Goal: Information Seeking & Learning: Learn about a topic

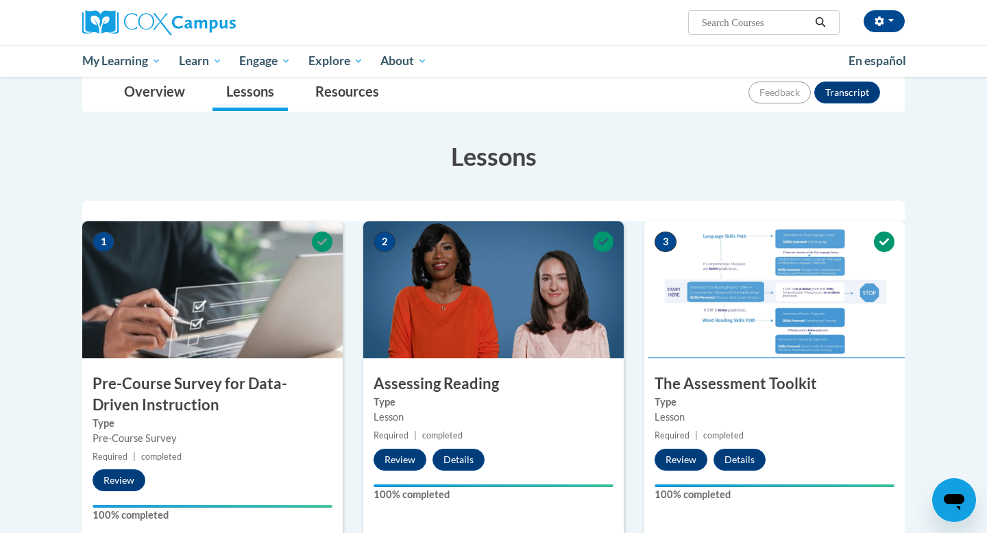
scroll to position [137, 0]
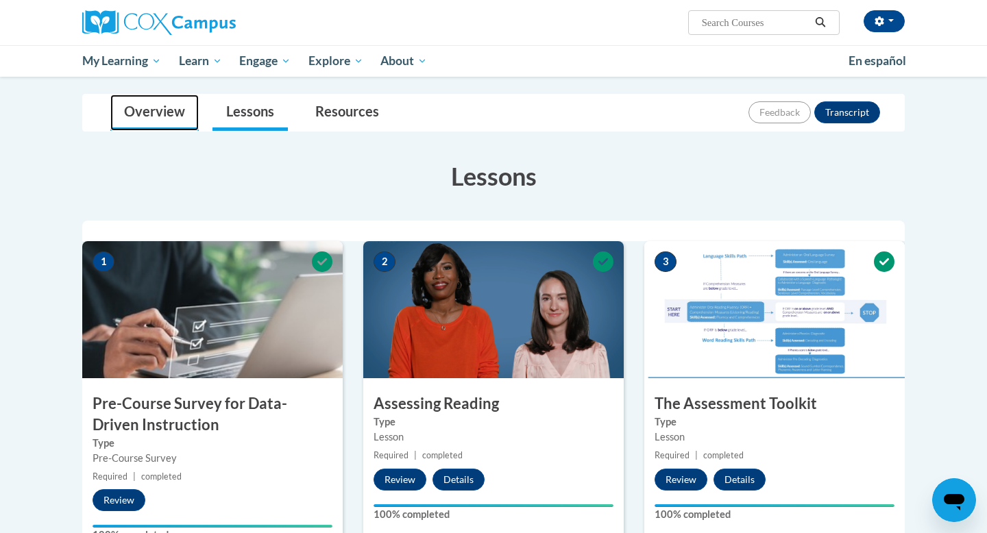
click at [189, 119] on link "Overview" at bounding box center [154, 113] width 88 height 36
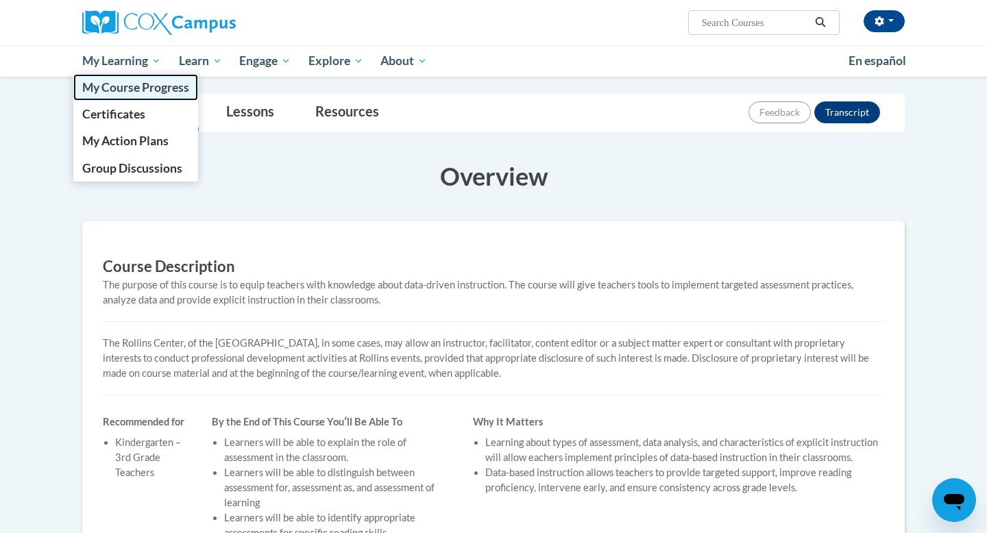
click at [160, 86] on span "My Course Progress" at bounding box center [135, 87] width 107 height 14
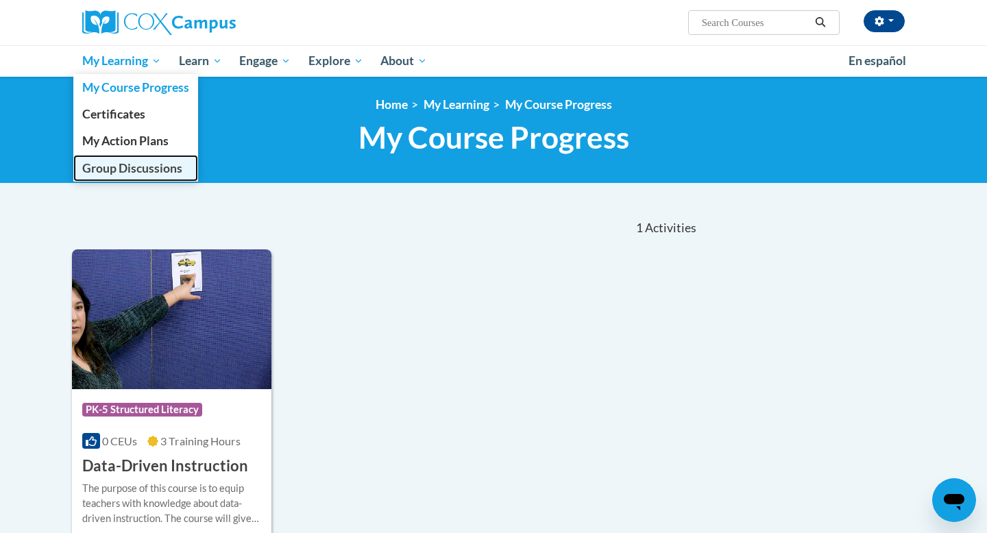
click at [133, 173] on span "Group Discussions" at bounding box center [132, 168] width 100 height 14
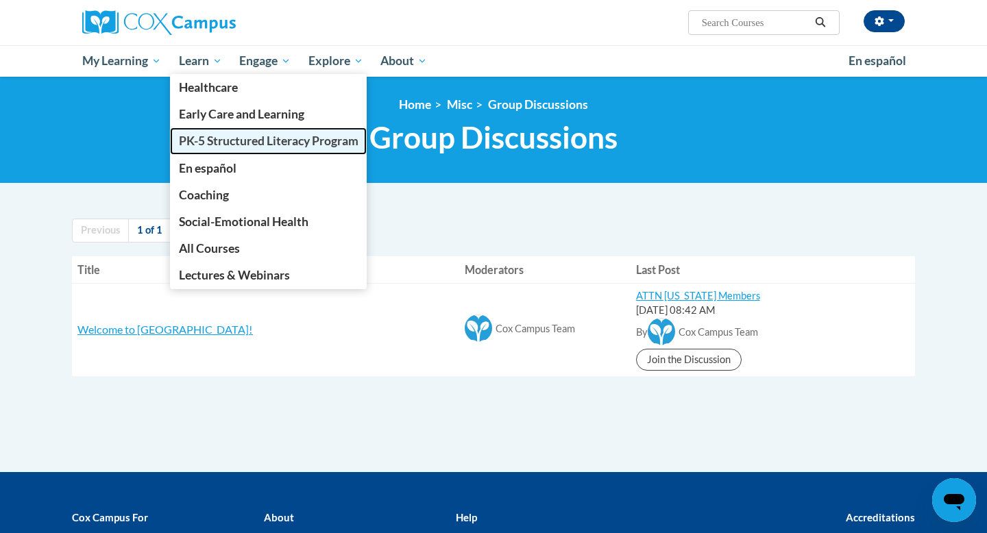
click at [213, 140] on span "PK-5 Structured Literacy Program" at bounding box center [269, 141] width 180 height 14
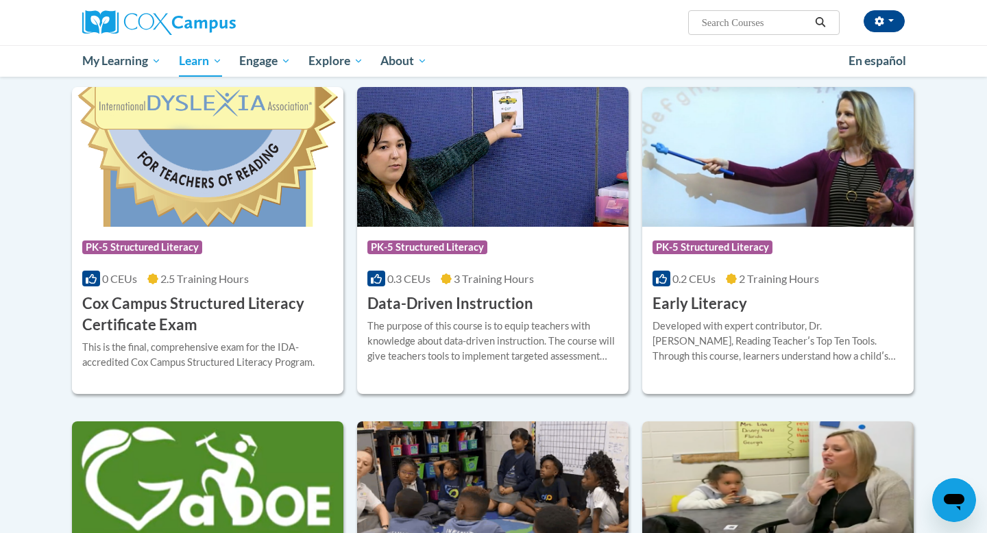
scroll to position [439, 0]
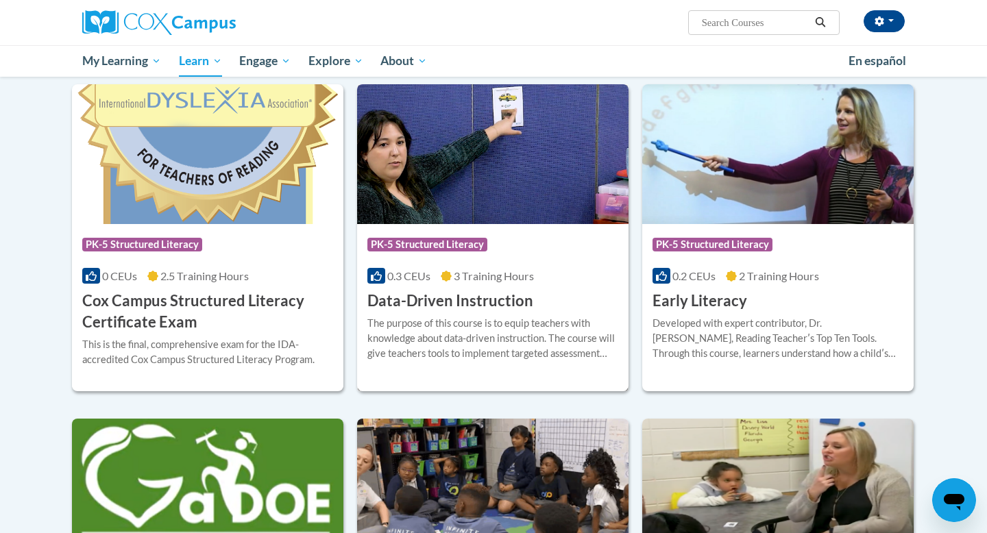
click at [420, 155] on img at bounding box center [492, 154] width 271 height 140
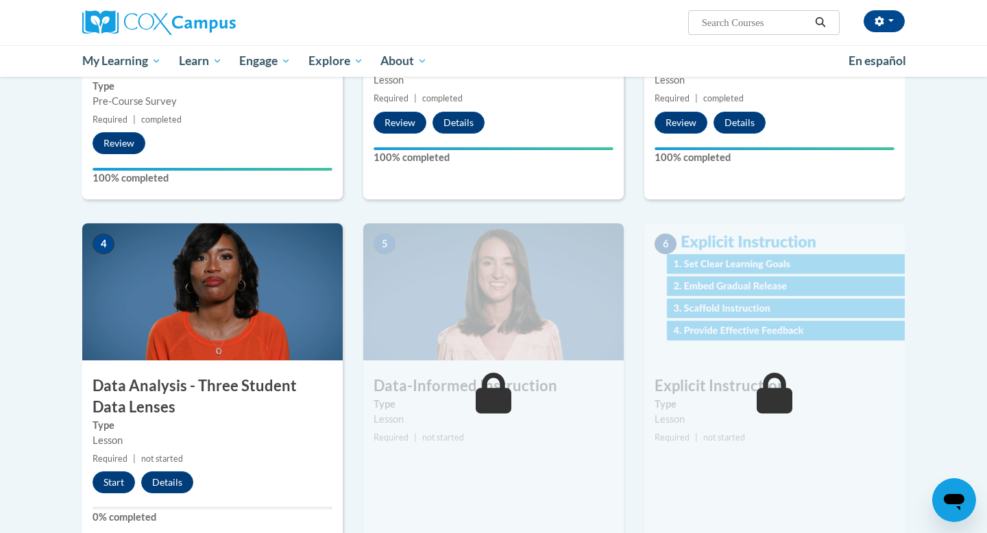
scroll to position [521, 0]
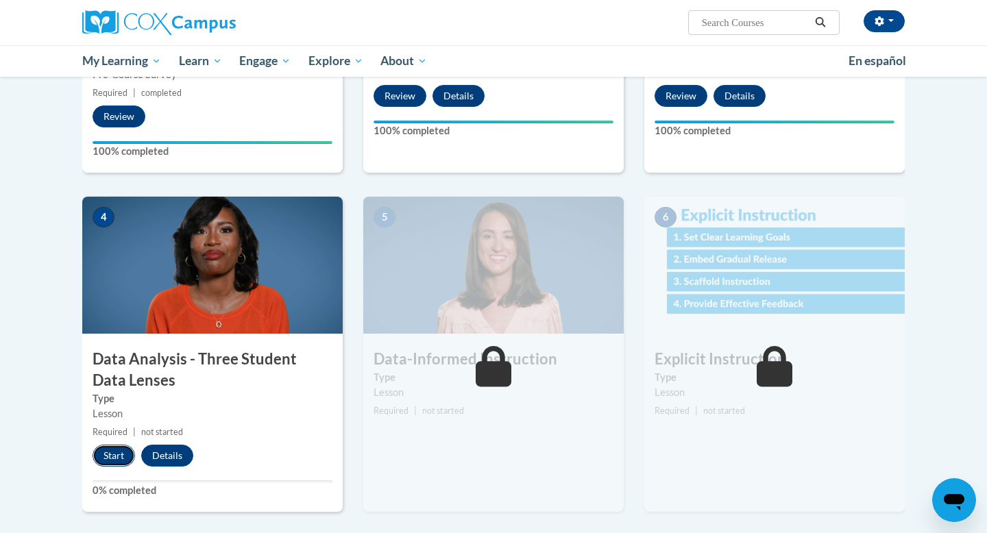
click at [113, 451] on button "Start" at bounding box center [114, 456] width 43 height 22
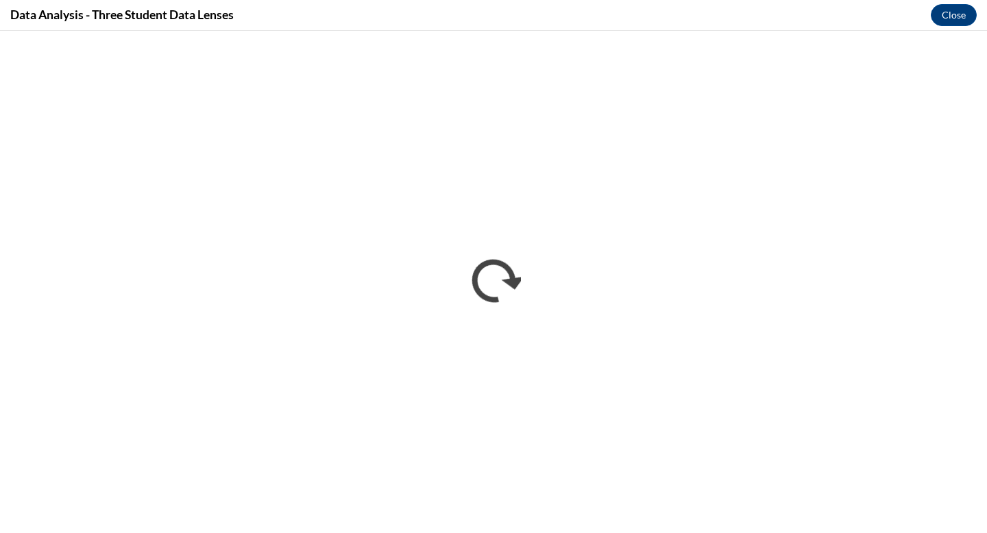
scroll to position [0, 0]
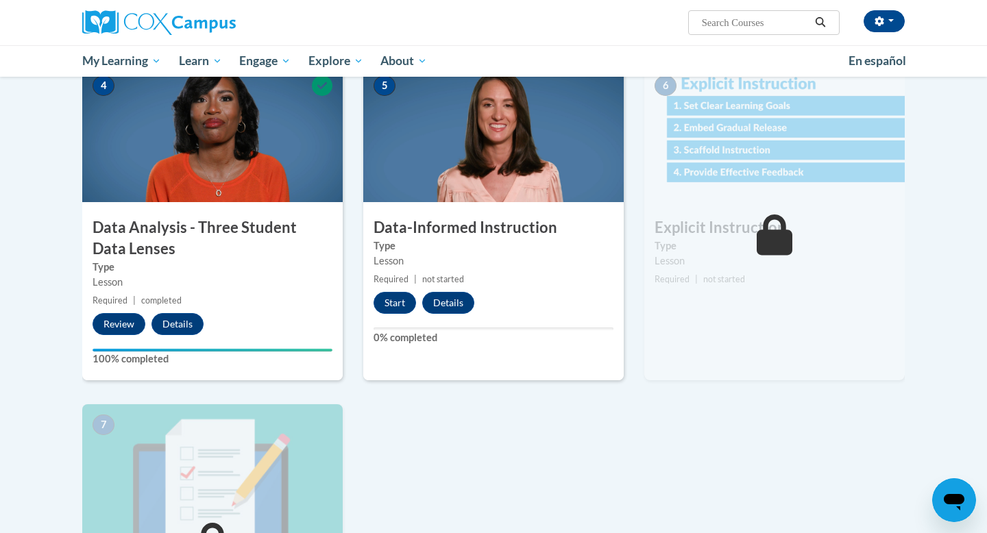
scroll to position [658, 0]
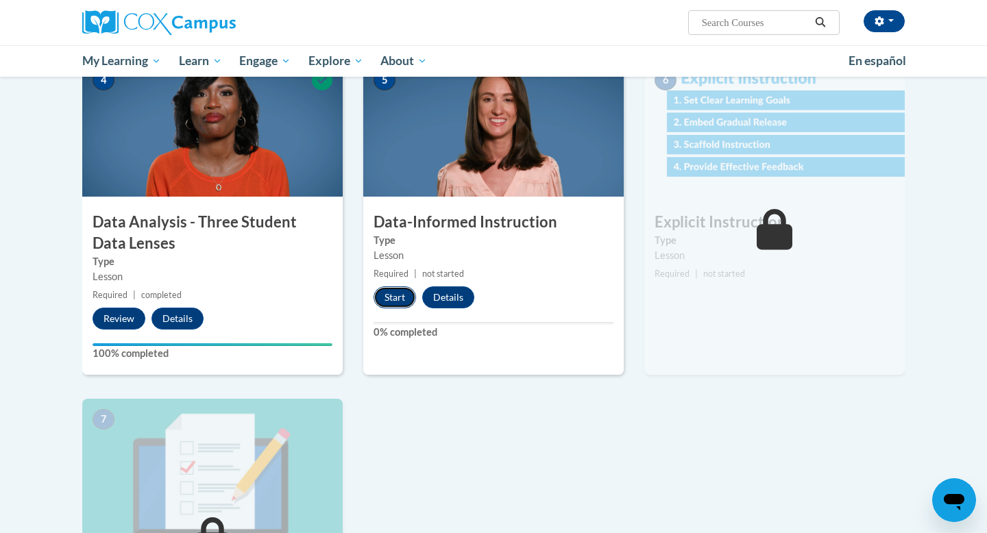
click at [402, 293] on button "Start" at bounding box center [395, 298] width 43 height 22
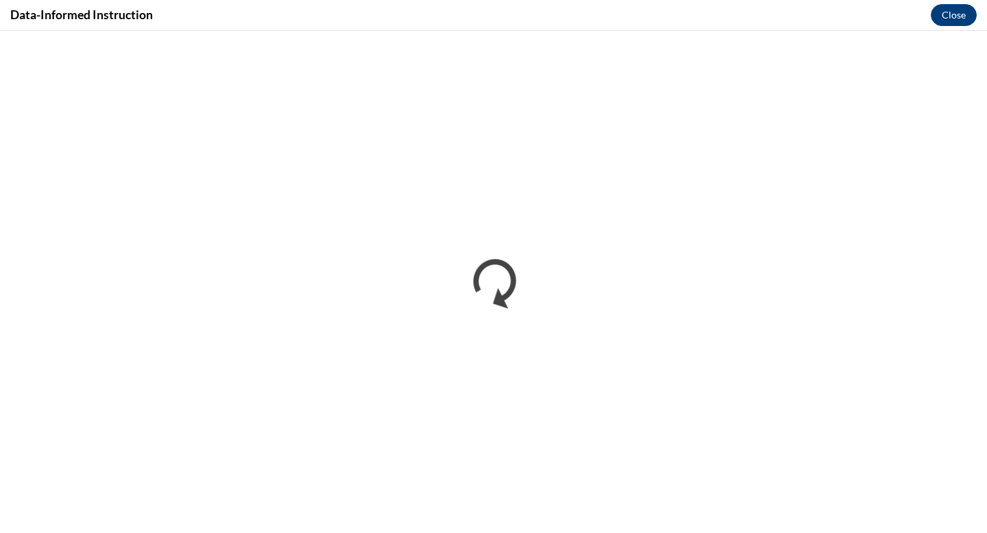
scroll to position [0, 0]
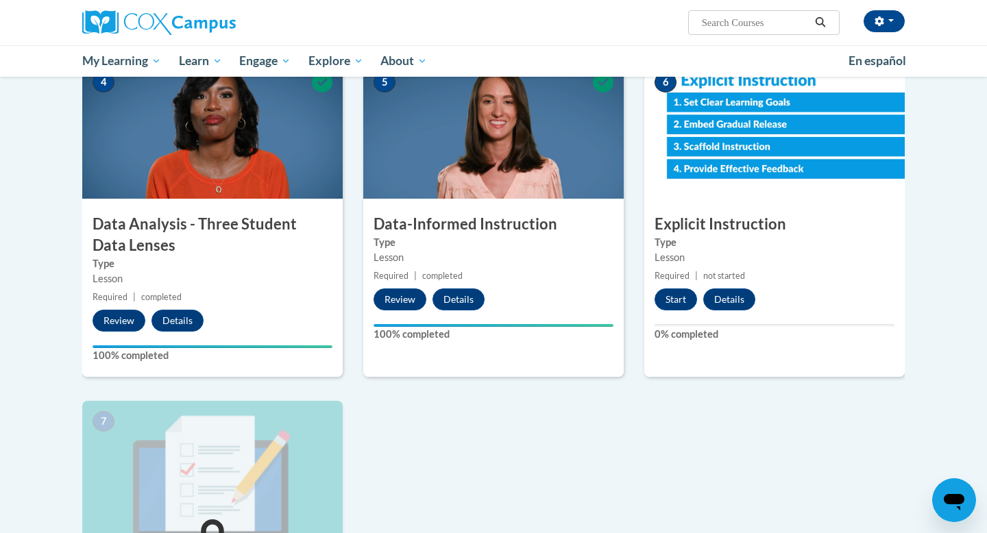
scroll to position [658, 0]
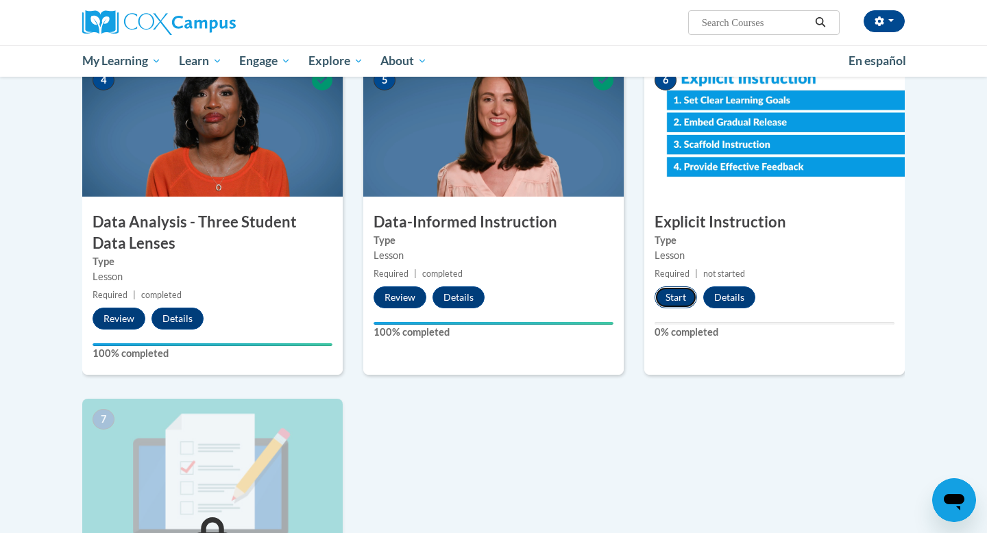
click at [681, 294] on button "Start" at bounding box center [676, 298] width 43 height 22
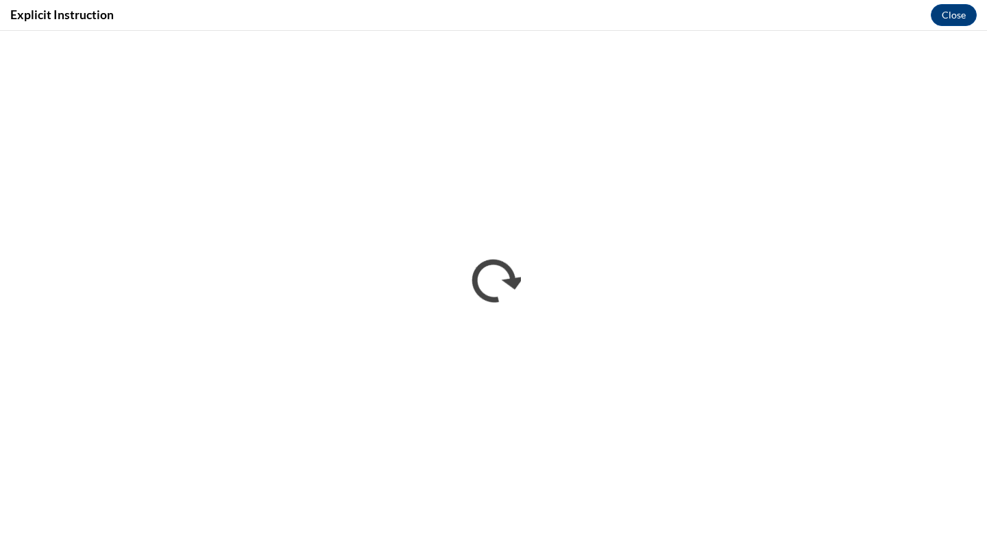
scroll to position [0, 0]
